Goal: Find contact information: Find contact information

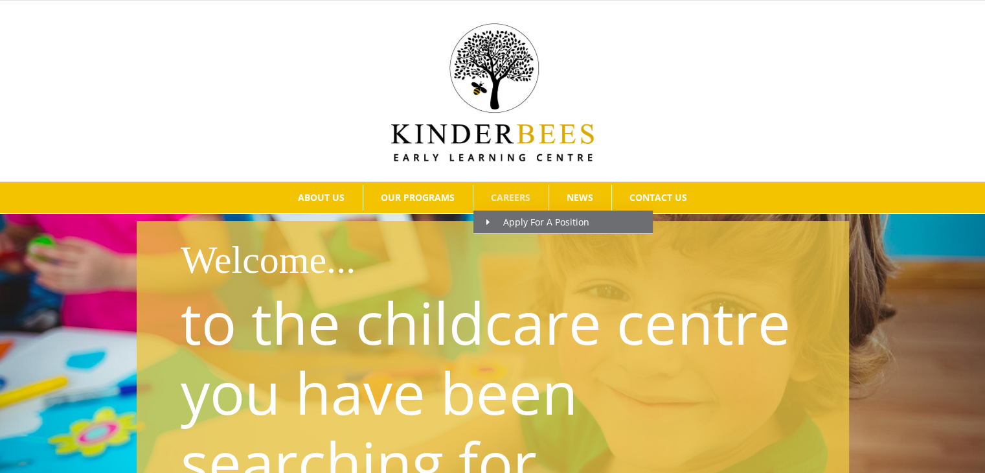
click at [514, 193] on span "CAREERS" at bounding box center [510, 197] width 39 height 9
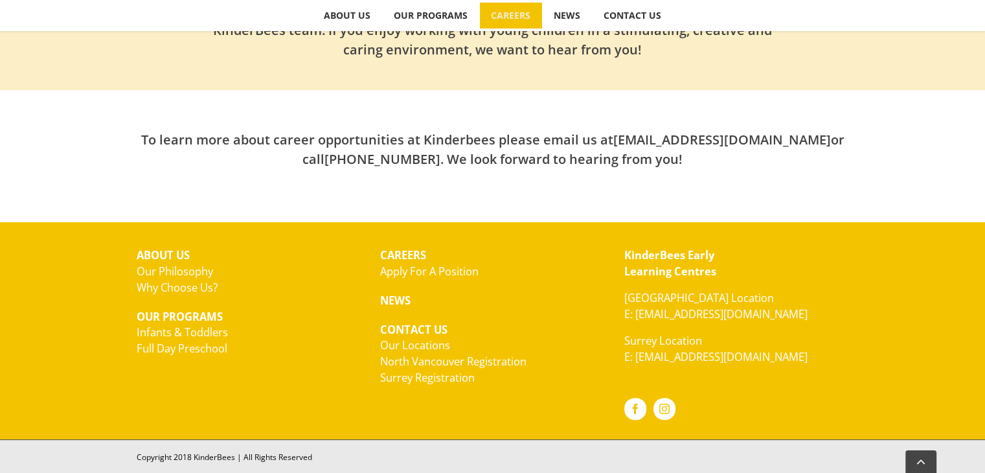
scroll to position [367, 0]
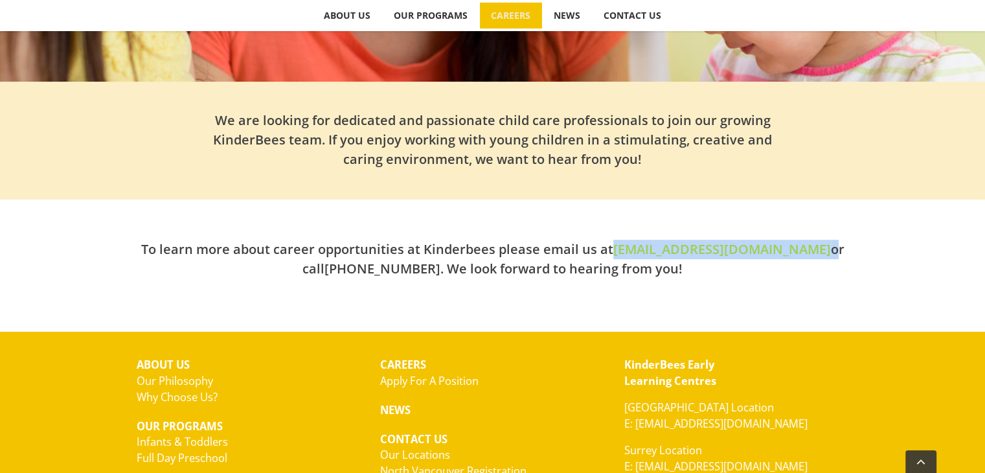
drag, startPoint x: 748, startPoint y: 245, endPoint x: 614, endPoint y: 253, distance: 134.2
click at [614, 253] on h2 "To learn more about career opportunities at Kinderbees please email us at [EMAI…" at bounding box center [493, 259] width 712 height 39
copy h2 "[EMAIL_ADDRESS][DOMAIN_NAME]"
